Goal: Information Seeking & Learning: Compare options

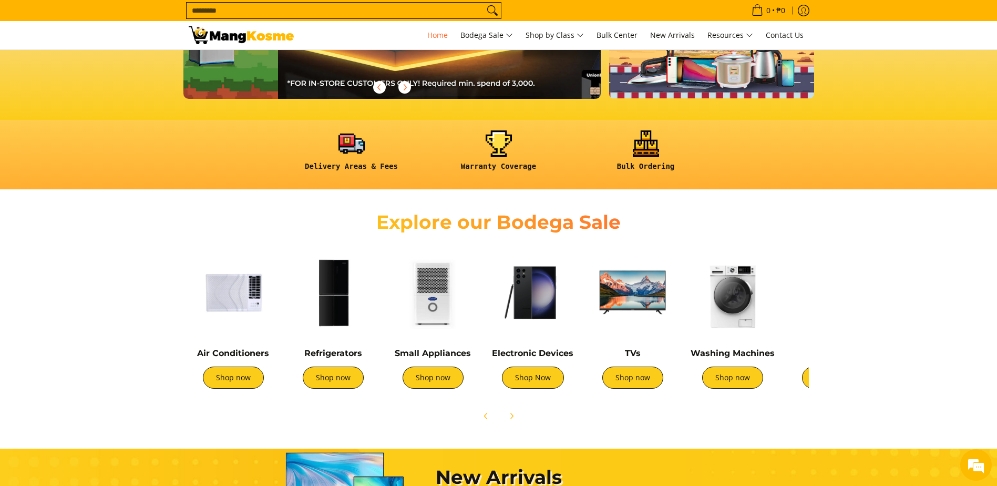
scroll to position [0, 418]
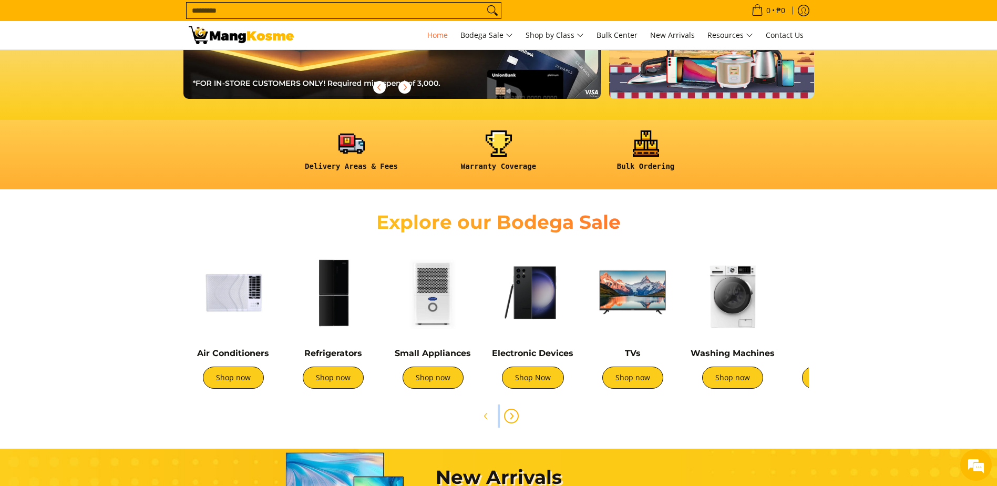
drag, startPoint x: 708, startPoint y: 419, endPoint x: 519, endPoint y: 416, distance: 188.7
click at [493, 419] on div at bounding box center [499, 415] width 620 height 23
click at [737, 312] on img at bounding box center [732, 292] width 89 height 89
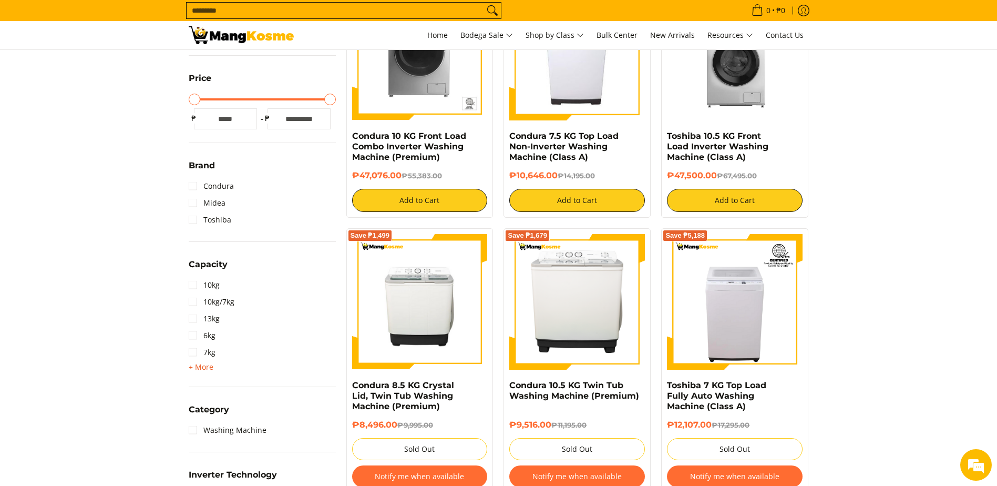
click at [200, 366] on span "+ More" at bounding box center [201, 367] width 25 height 8
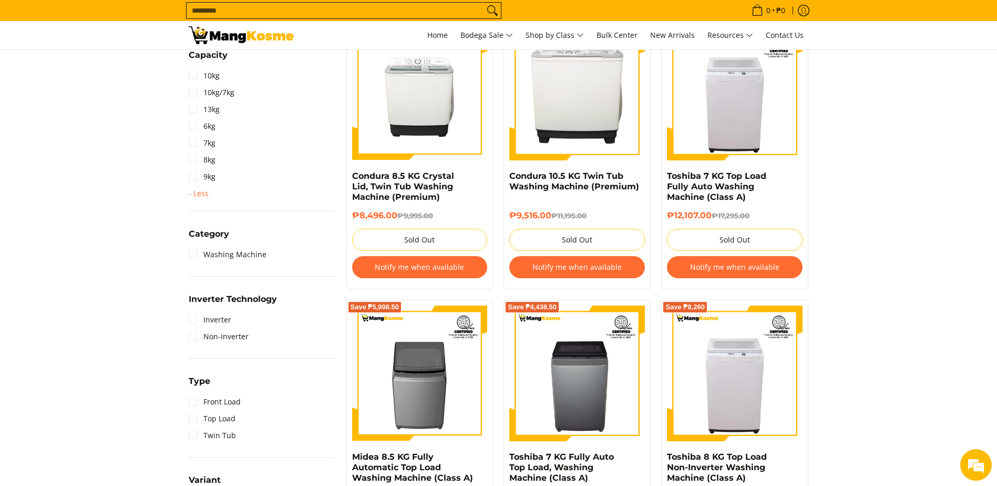
scroll to position [473, 0]
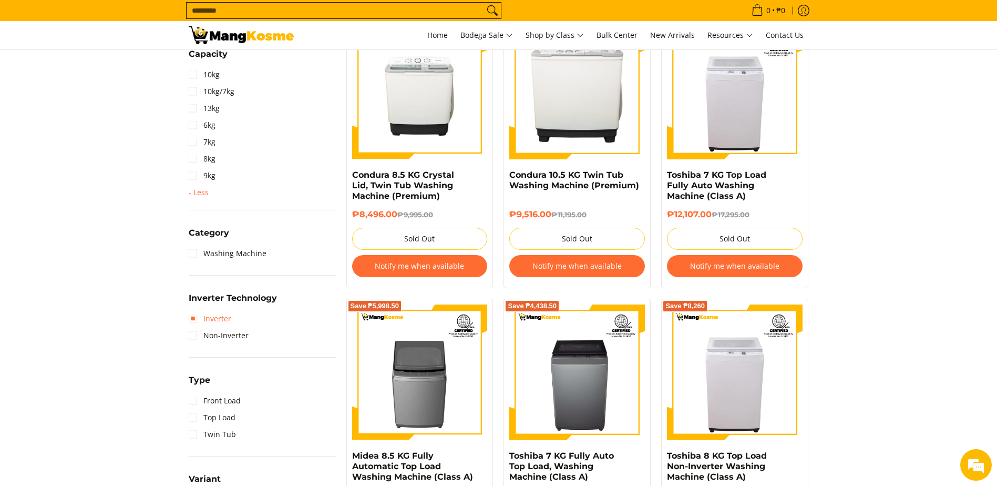
click at [222, 315] on link "Inverter" at bounding box center [210, 318] width 43 height 17
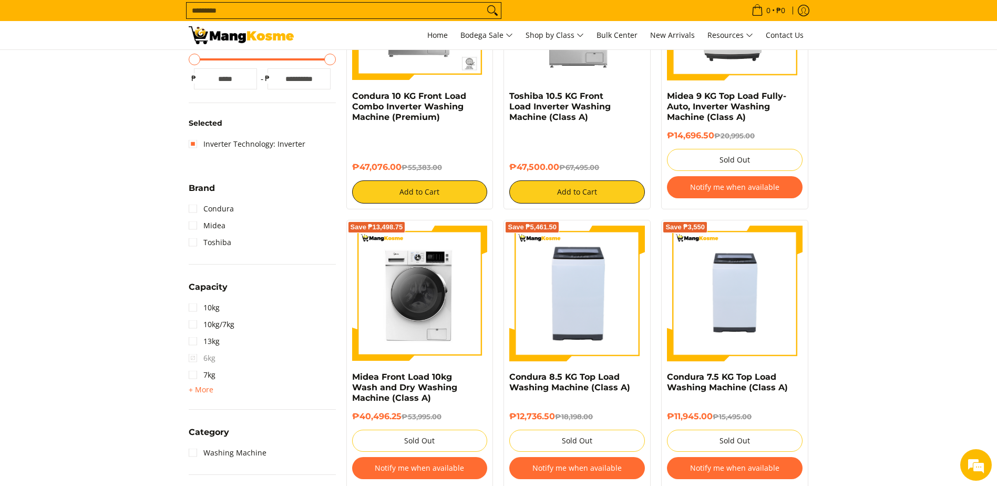
scroll to position [306, 0]
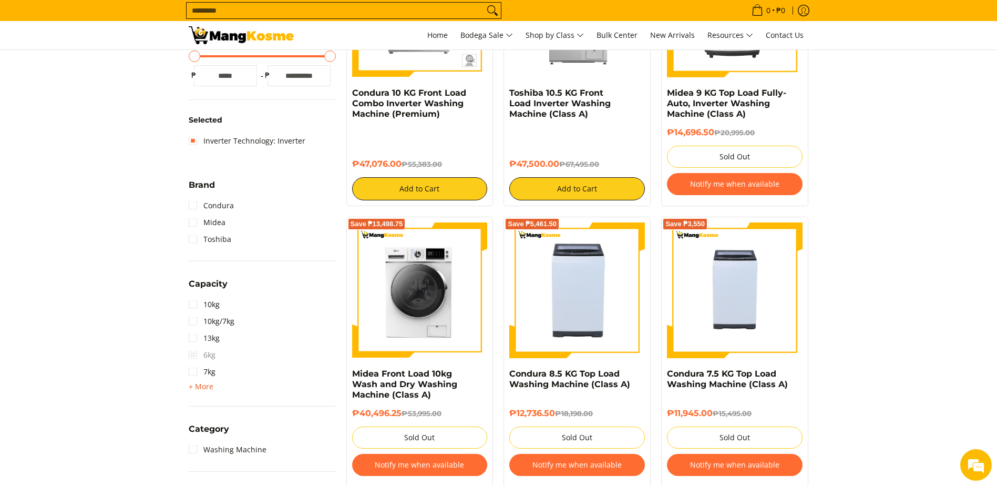
click at [198, 382] on span "+ More" at bounding box center [201, 386] width 25 height 8
click at [202, 353] on span "6kg" at bounding box center [202, 354] width 27 height 17
click at [194, 371] on link "7kg" at bounding box center [202, 371] width 27 height 17
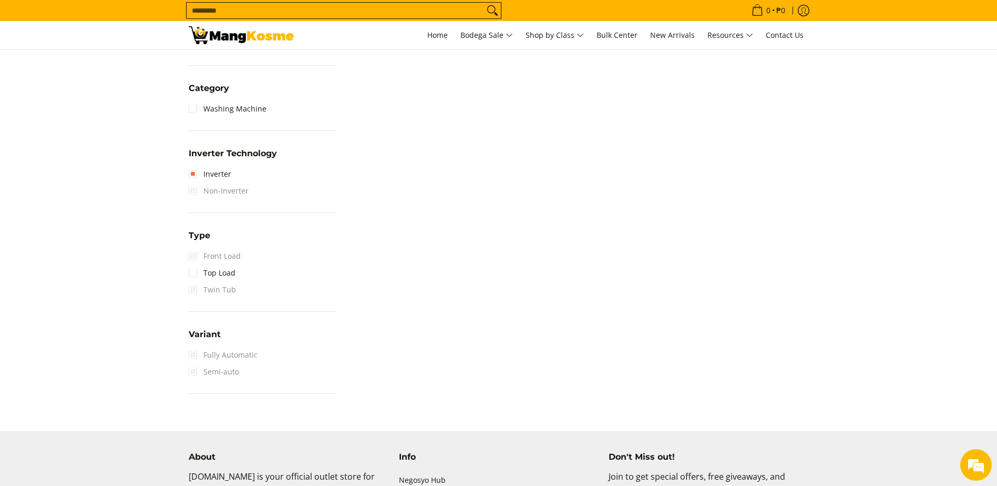
scroll to position [674, 0]
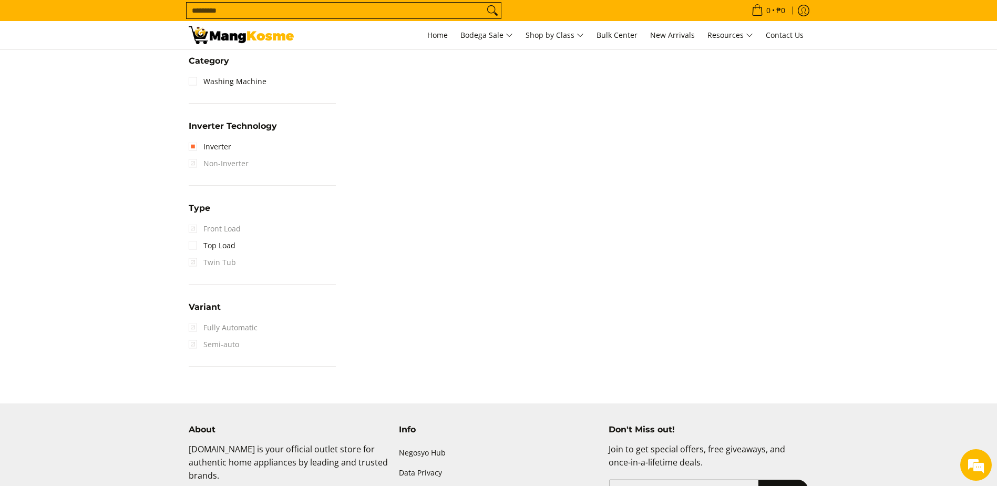
click at [191, 329] on span "Fully Automatic" at bounding box center [223, 327] width 69 height 17
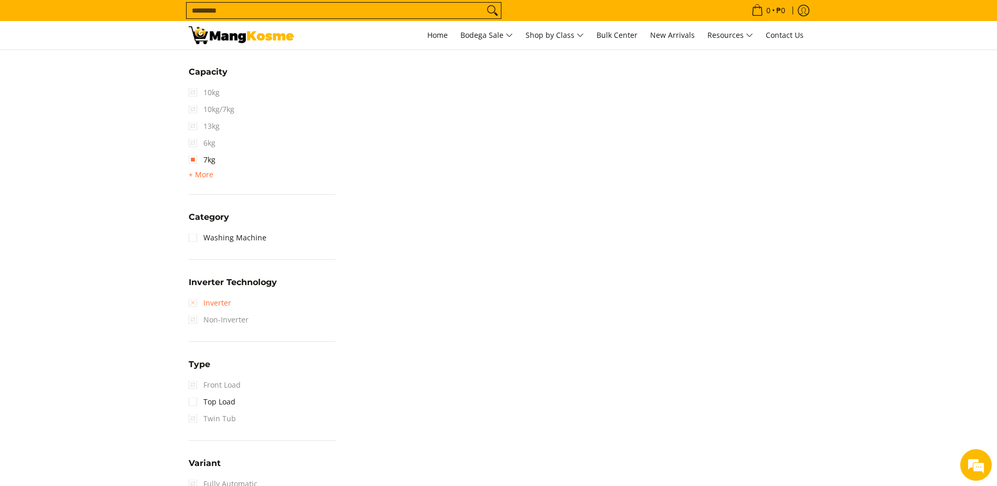
scroll to position [516, 0]
drag, startPoint x: 198, startPoint y: 178, endPoint x: 229, endPoint y: 202, distance: 39.7
click at [198, 178] on span "+ More" at bounding box center [201, 176] width 25 height 8
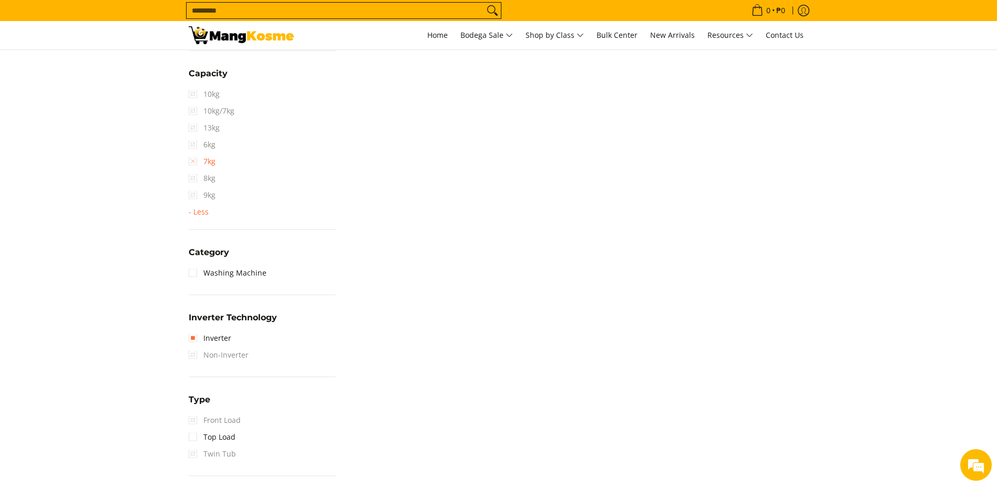
click at [191, 161] on link "7kg" at bounding box center [202, 161] width 27 height 17
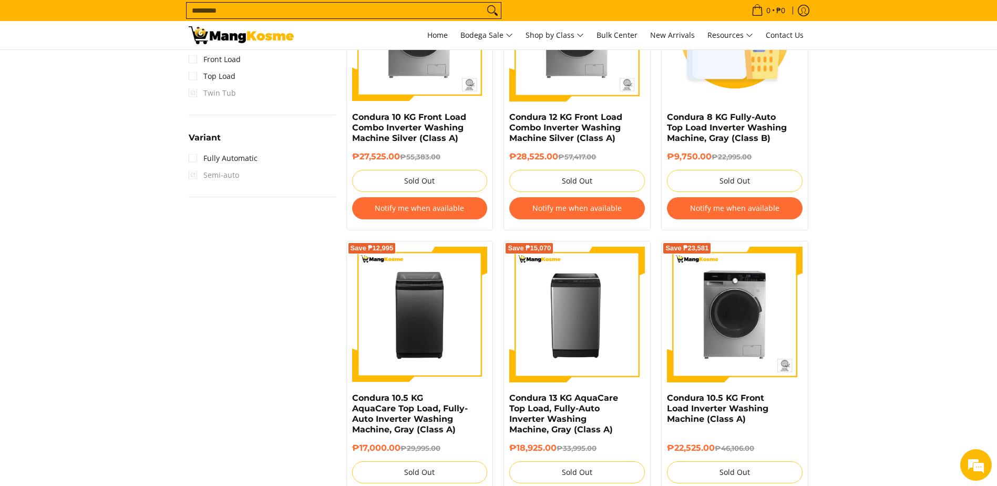
scroll to position [779, 0]
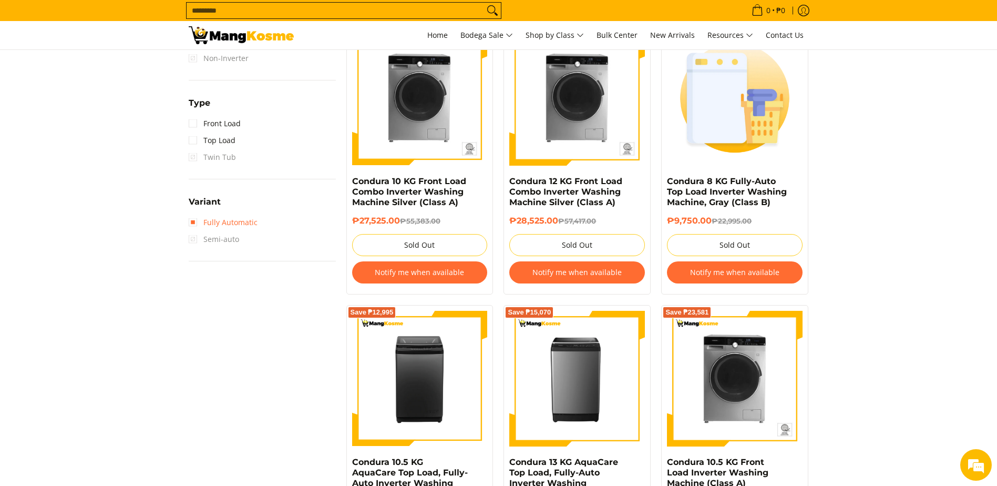
click at [199, 221] on link "Fully Automatic" at bounding box center [223, 222] width 69 height 17
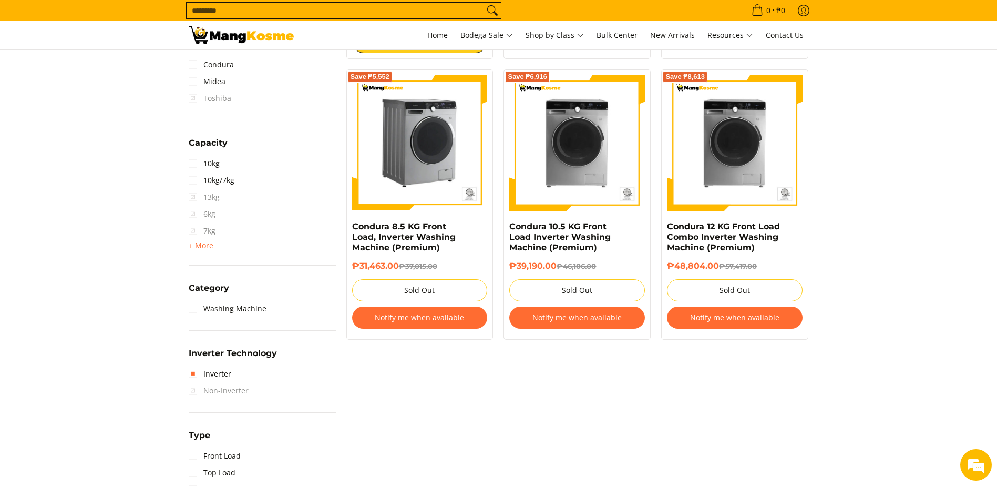
scroll to position [201, 0]
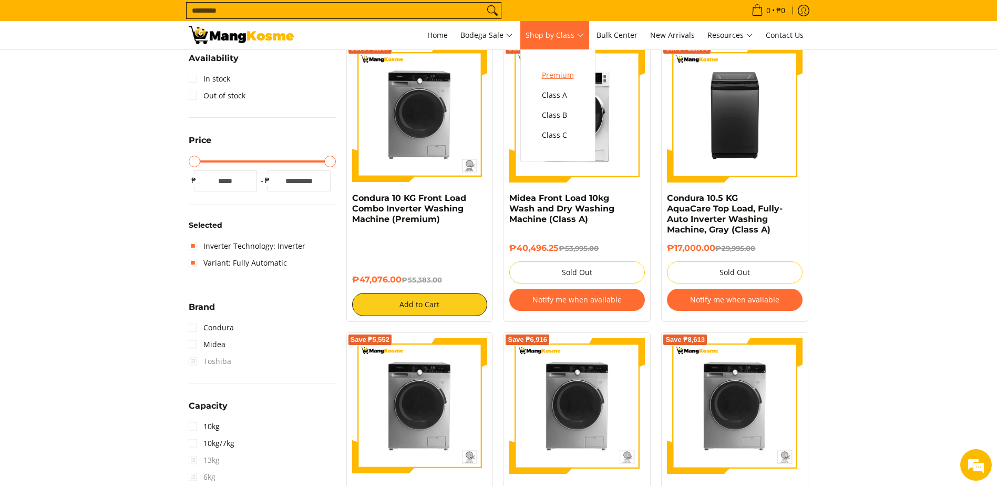
click at [559, 74] on span "Premium" at bounding box center [558, 75] width 32 height 13
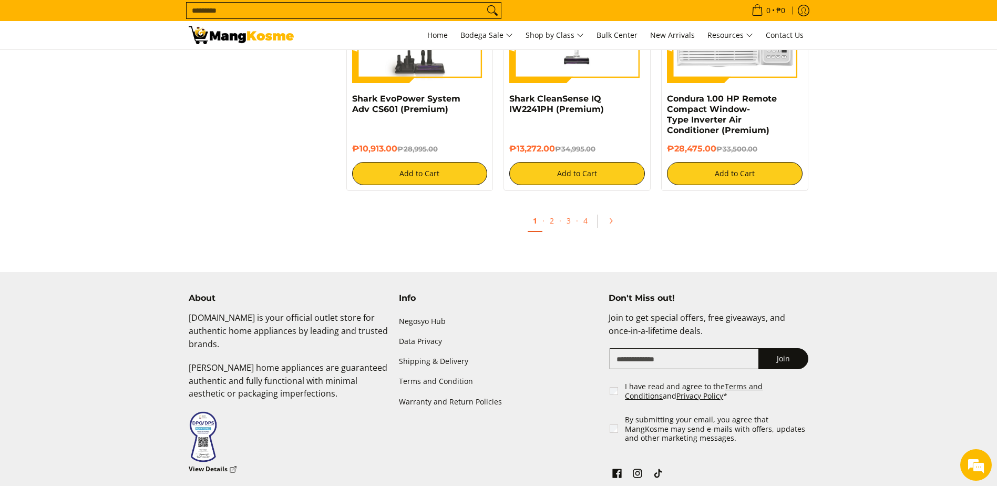
scroll to position [2050, 0]
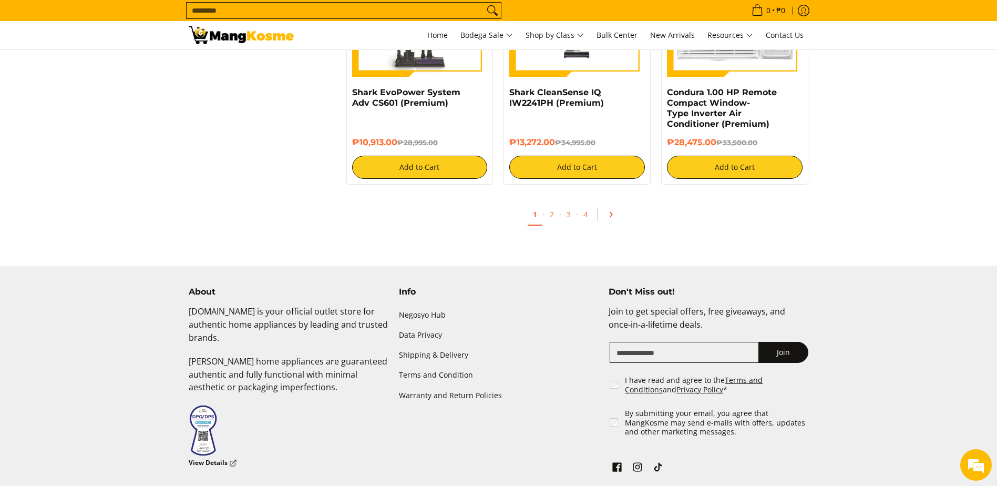
click at [613, 212] on icon "Pagination" at bounding box center [610, 214] width 7 height 7
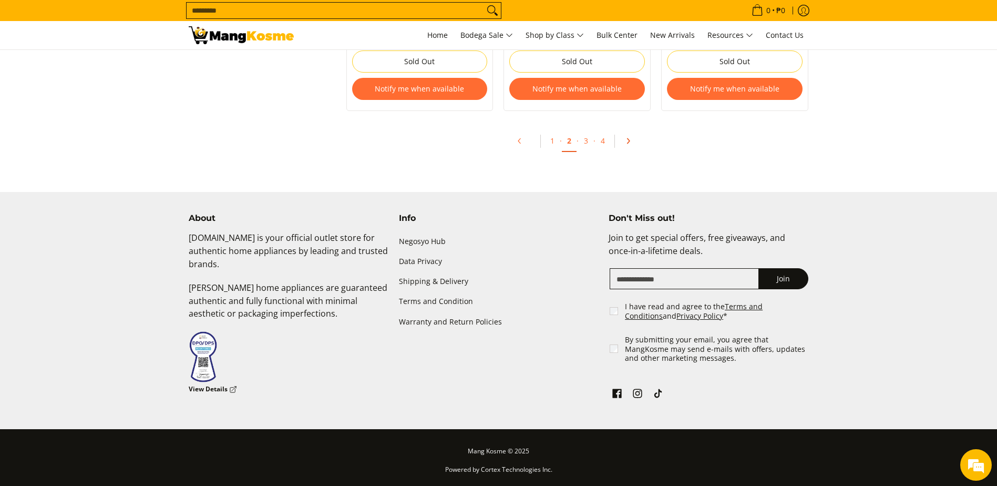
click at [627, 140] on icon "Pagination" at bounding box center [628, 140] width 7 height 7
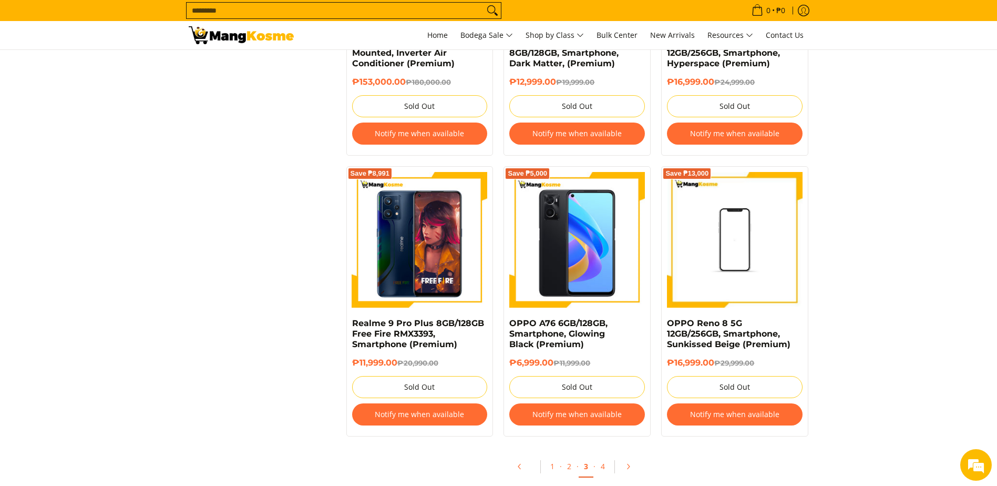
scroll to position [2050, 0]
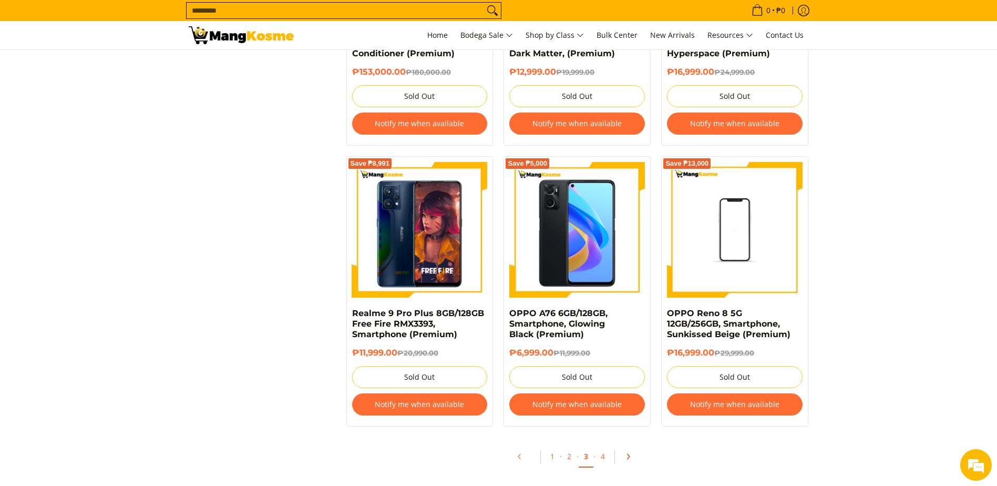
click at [627, 455] on icon "Pagination" at bounding box center [628, 456] width 7 height 7
